Goal: Go to known website: Go to known website

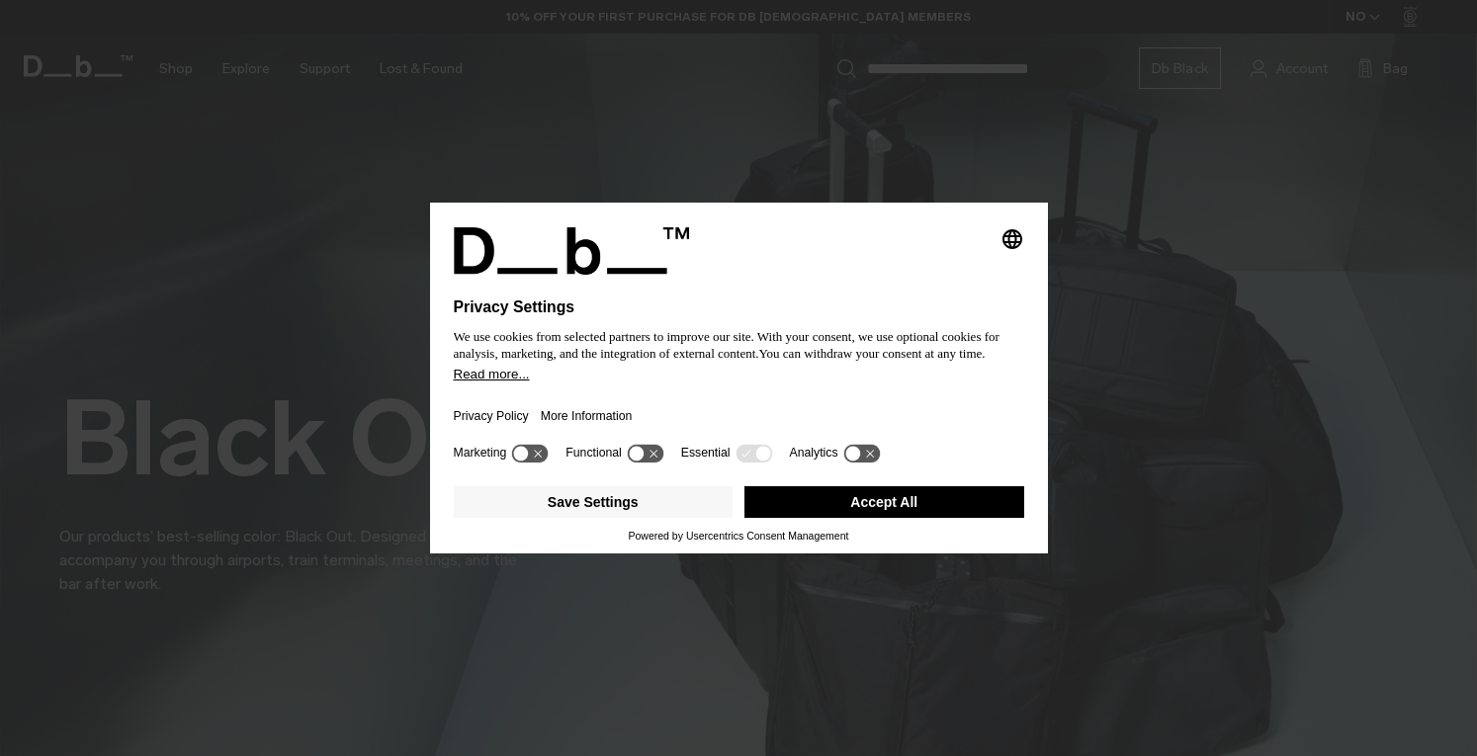
click at [880, 497] on button "Accept All" at bounding box center [884, 502] width 280 height 32
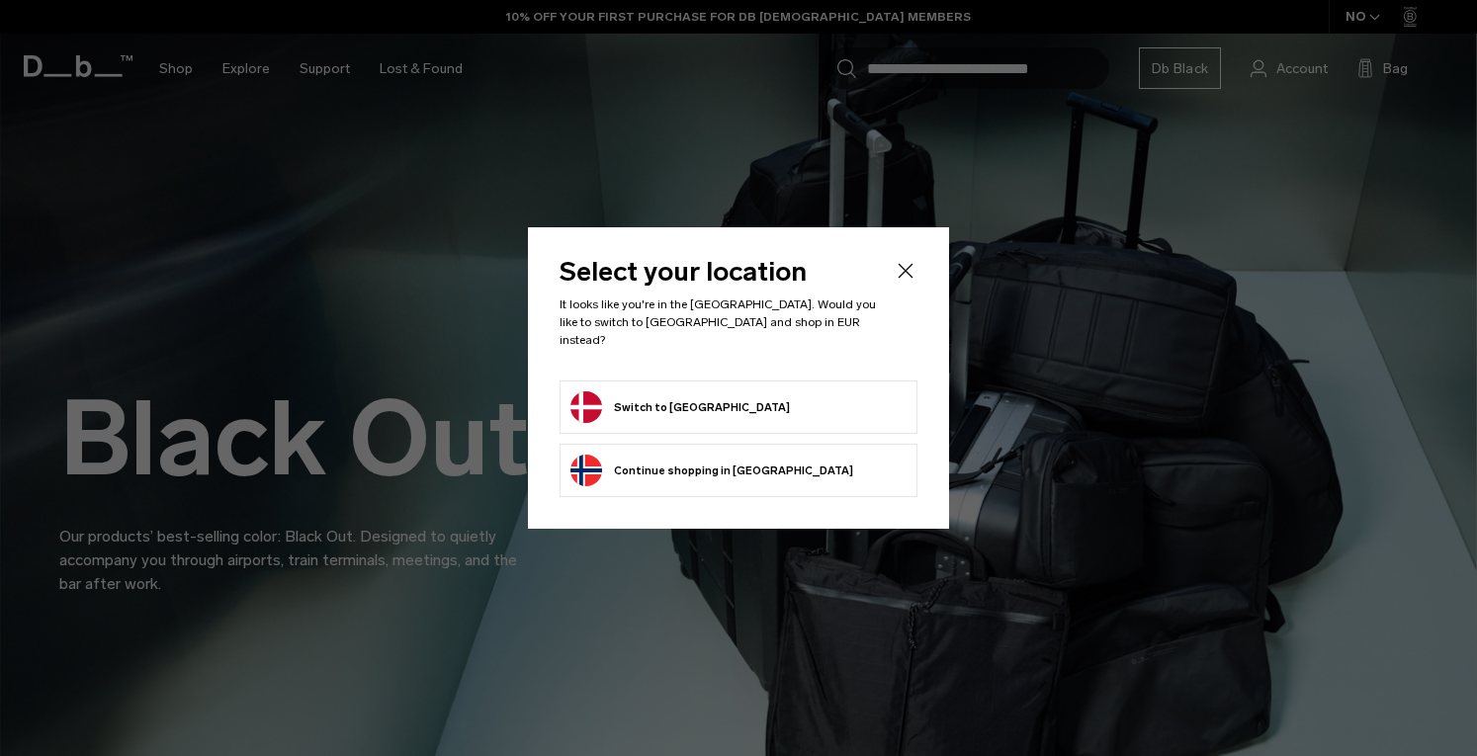
click at [687, 391] on button "Switch to Denmark" at bounding box center [679, 407] width 219 height 32
